Goal: Task Accomplishment & Management: Complete application form

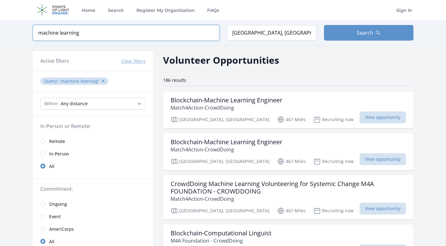
click at [155, 33] on input "machine learning" at bounding box center [126, 33] width 186 height 16
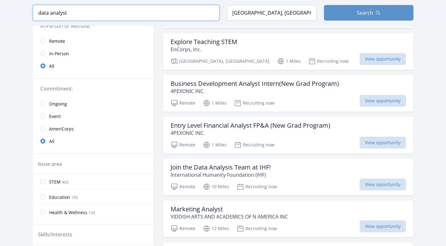
scroll to position [105, 0]
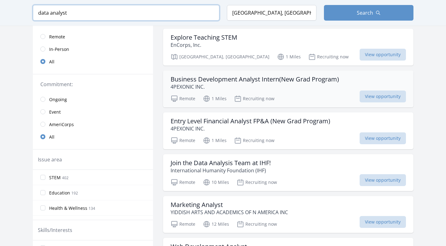
type input "data analyst"
click at [279, 83] on h3 "Business Development Analyst Intern(New Grad Program)" at bounding box center [254, 80] width 168 height 8
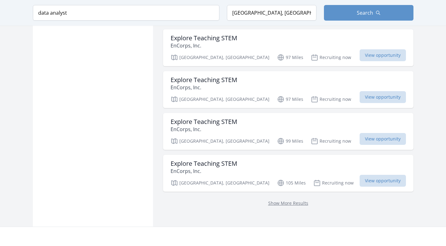
scroll to position [835, 0]
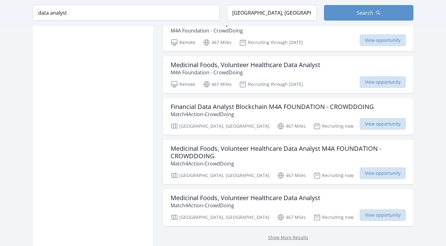
scroll to position [1652, 0]
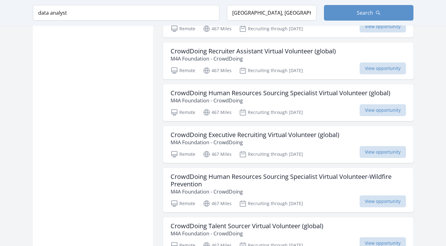
scroll to position [2532, 0]
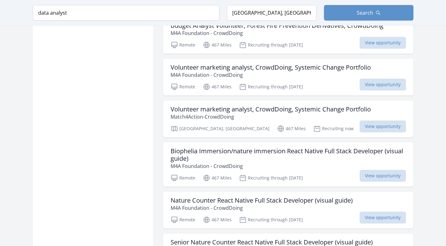
scroll to position [3385, 0]
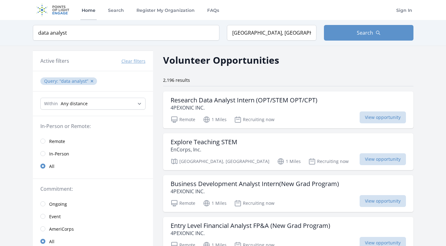
click at [60, 12] on img at bounding box center [53, 10] width 40 height 20
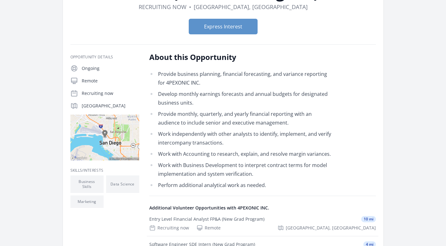
scroll to position [144, 0]
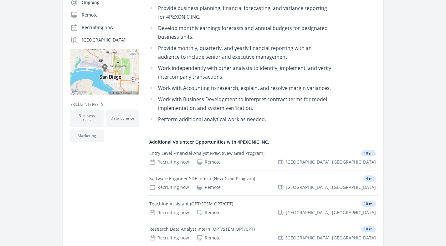
click at [226, 75] on li "Work independently with other analysts to identify, implement, and verify inter…" at bounding box center [240, 73] width 183 height 18
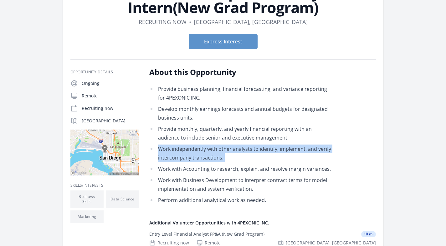
scroll to position [37, 0]
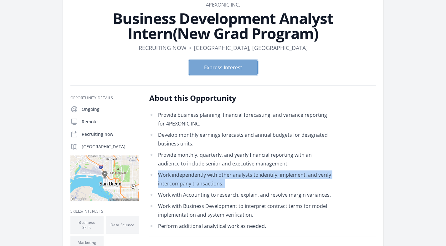
click at [227, 66] on button "Express Interest" at bounding box center [223, 68] width 69 height 16
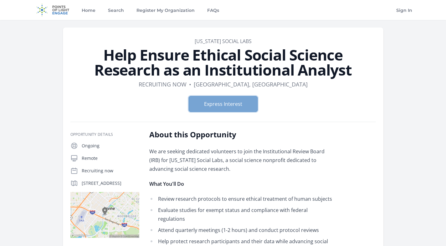
click at [240, 110] on button "Express Interest" at bounding box center [223, 104] width 69 height 16
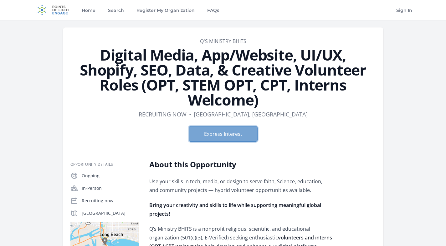
click at [231, 132] on button "Express Interest" at bounding box center [223, 134] width 69 height 16
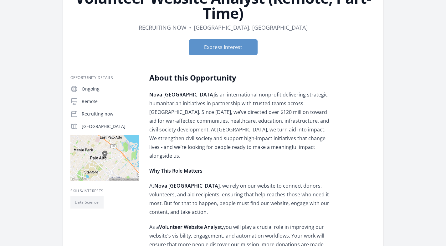
scroll to position [72, 0]
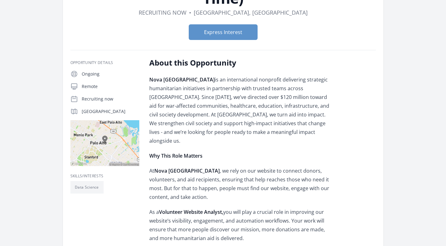
click at [259, 107] on p "Nova Ukraine is an international nonprofit delivering strategic humanitarian in…" at bounding box center [240, 110] width 183 height 70
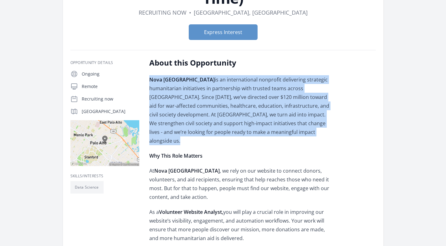
click at [259, 107] on p "Nova Ukraine is an international nonprofit delivering strategic humanitarian in…" at bounding box center [240, 110] width 183 height 70
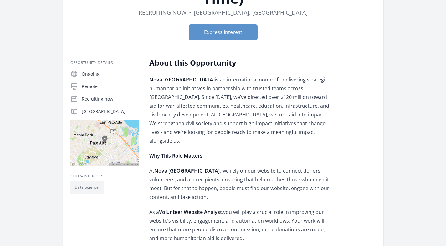
click at [259, 107] on p "Nova Ukraine is an international nonprofit delivering strategic humanitarian in…" at bounding box center [240, 110] width 183 height 70
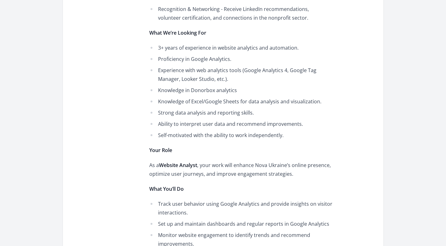
scroll to position [442, 0]
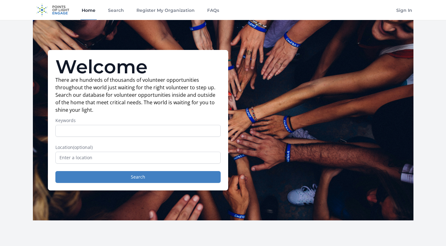
click at [78, 134] on input "Keywords" at bounding box center [137, 131] width 165 height 12
type input "data"
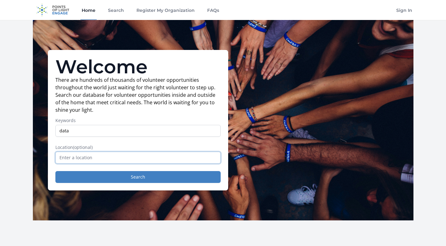
click at [88, 153] on input "text" at bounding box center [137, 158] width 165 height 12
type input "S"
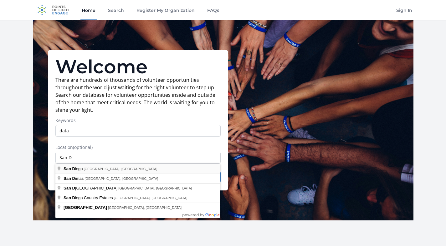
type input "[GEOGRAPHIC_DATA], [GEOGRAPHIC_DATA], [GEOGRAPHIC_DATA]"
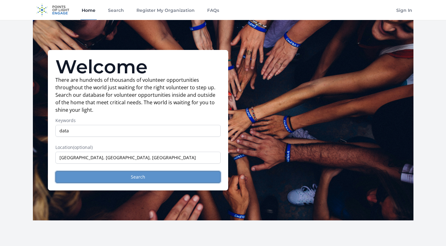
click at [186, 174] on button "Search" at bounding box center [137, 177] width 165 height 12
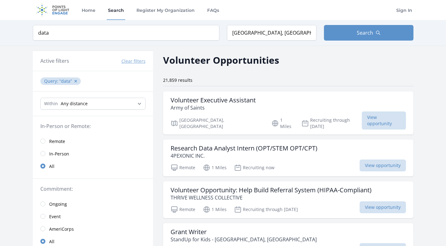
scroll to position [120, 0]
